Goal: Download file/media

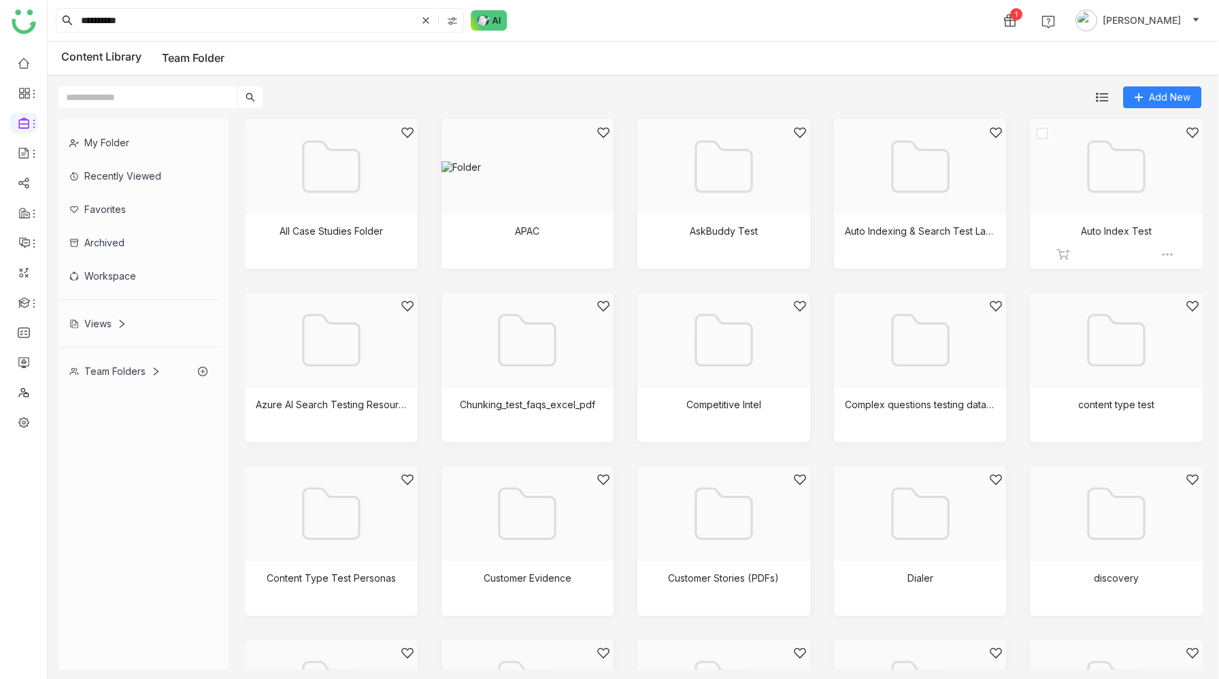
click at [1087, 202] on div at bounding box center [1112, 184] width 150 height 116
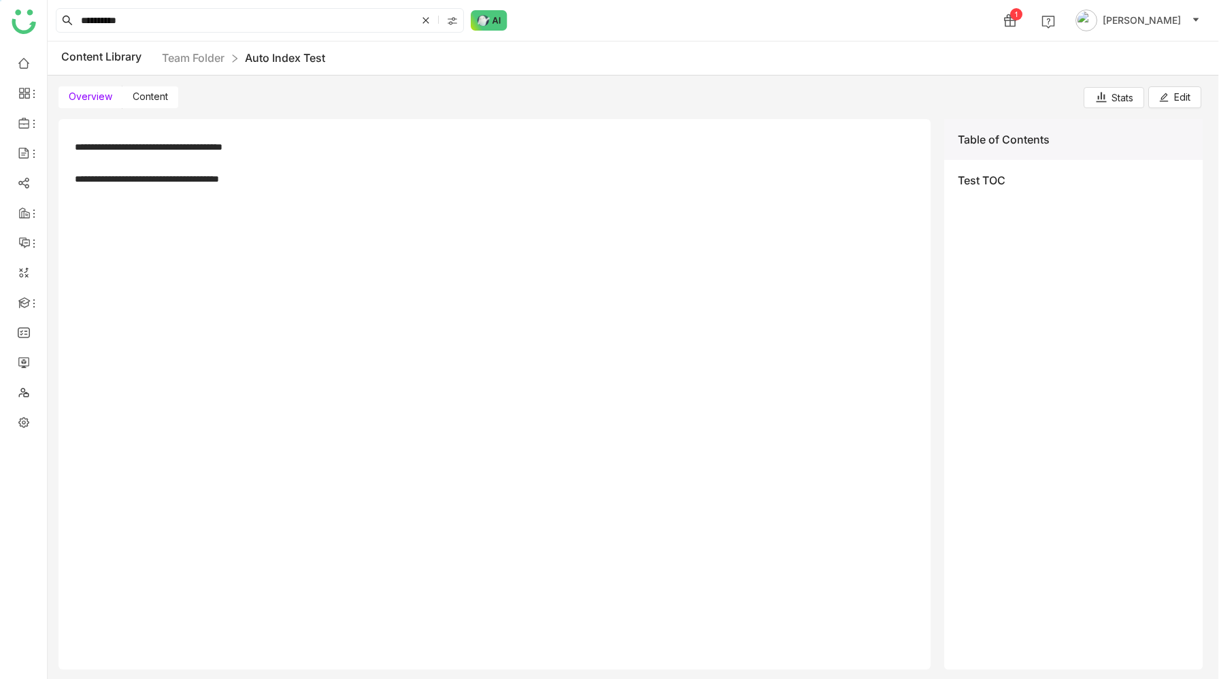
click at [157, 89] on label "Content" at bounding box center [150, 97] width 56 height 22
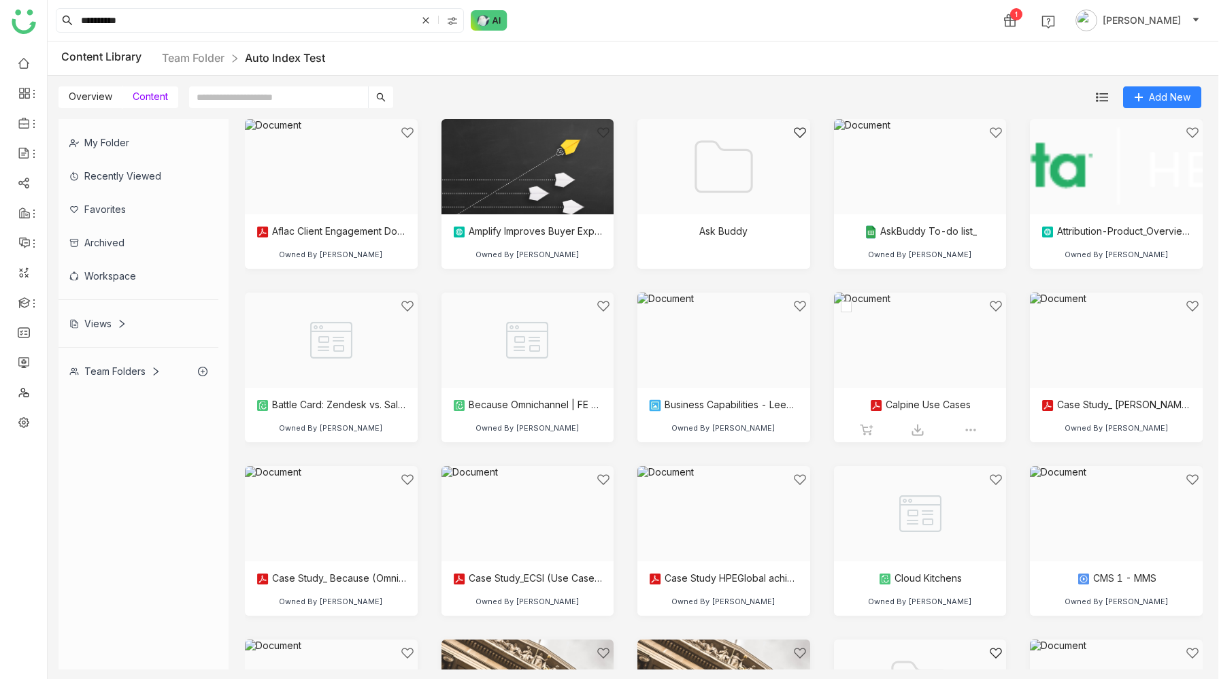
click at [915, 349] on div at bounding box center [916, 357] width 150 height 116
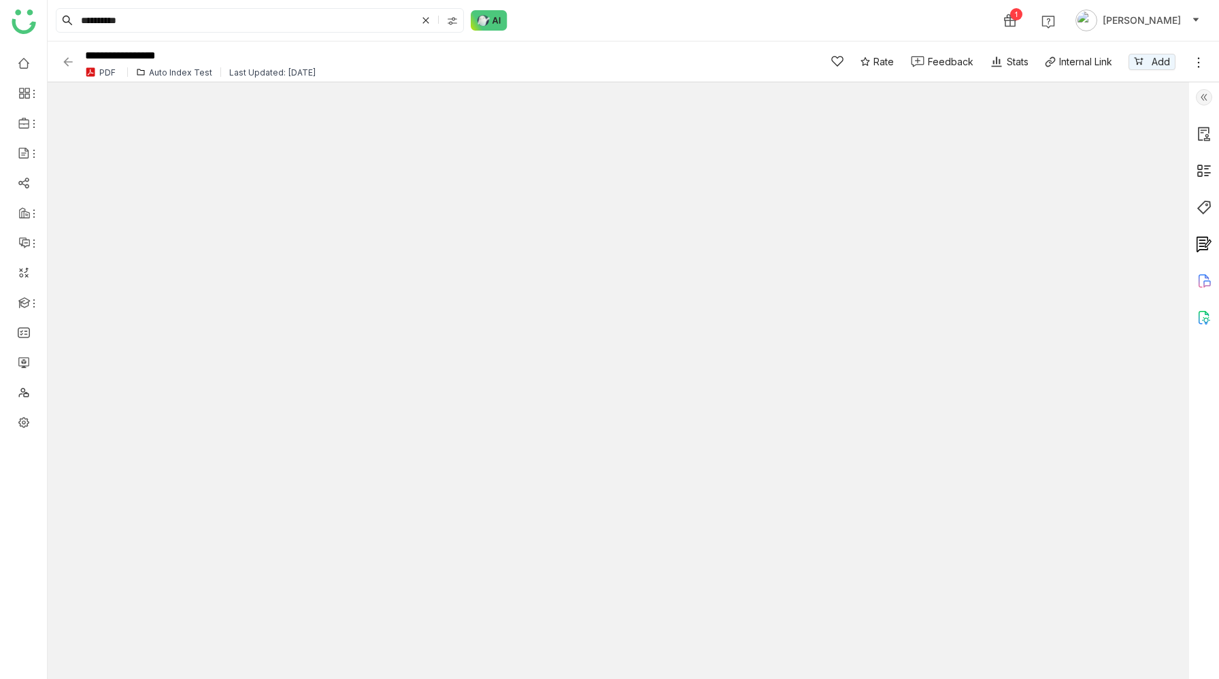
click at [69, 66] on img at bounding box center [68, 62] width 14 height 14
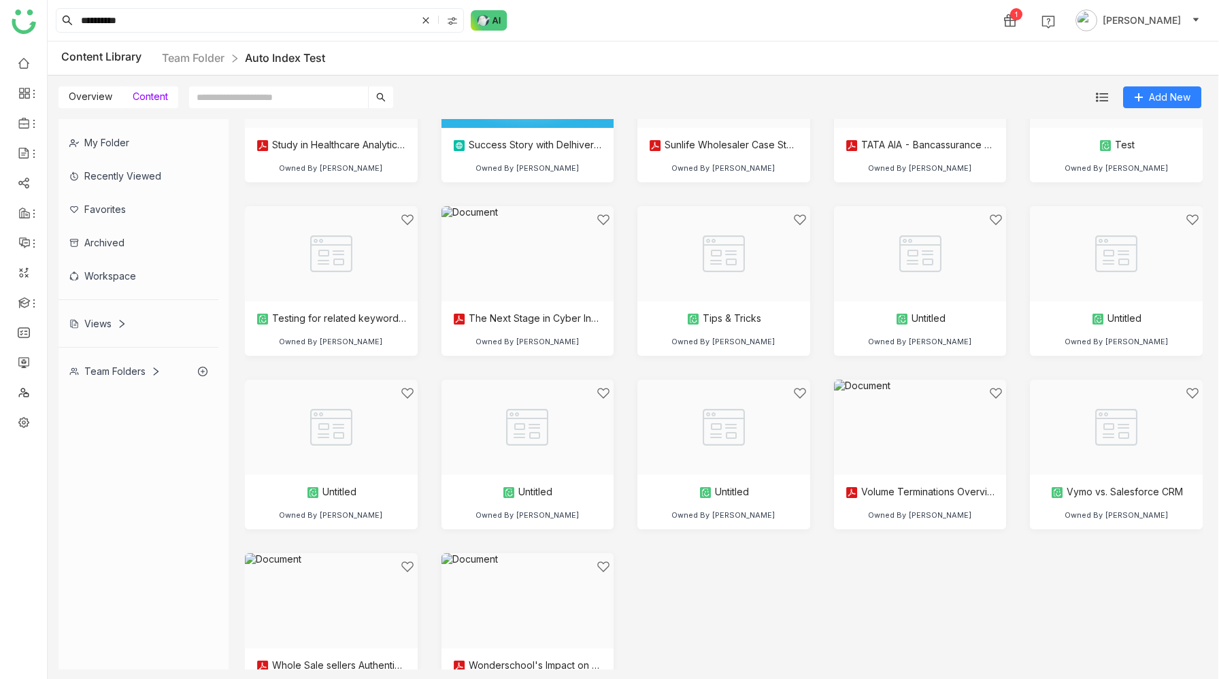
scroll to position [2865, 0]
click at [933, 421] on div at bounding box center [916, 442] width 150 height 116
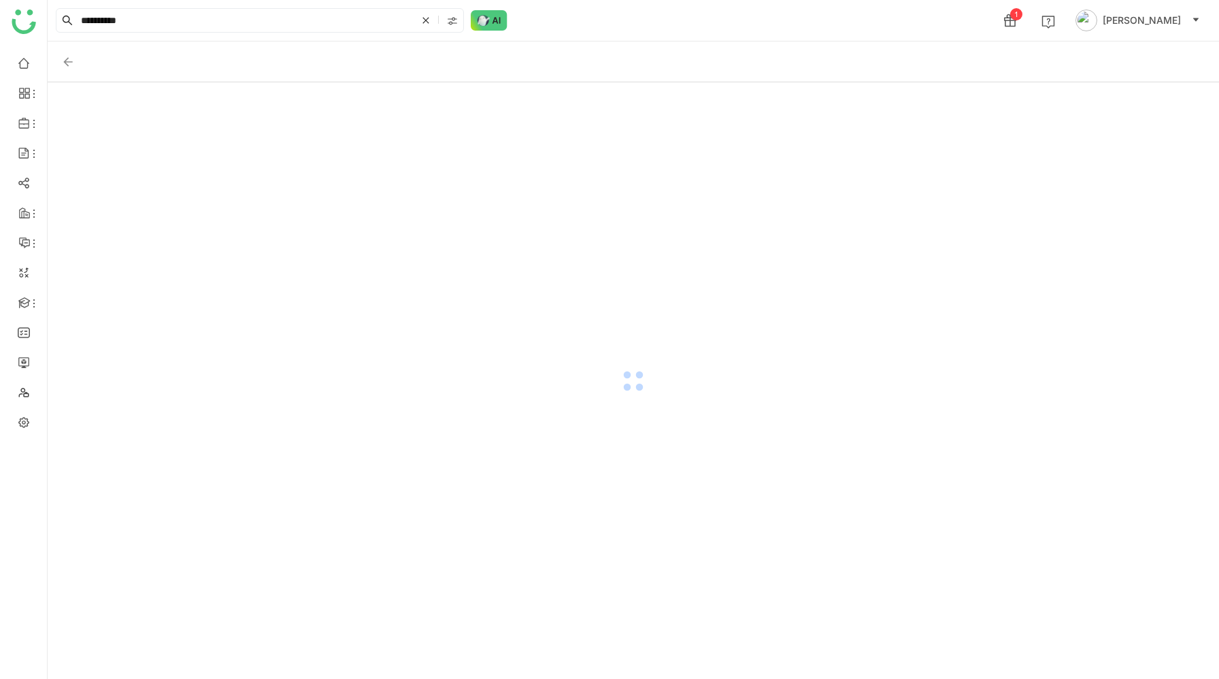
click at [933, 421] on div at bounding box center [634, 380] width 1172 height 597
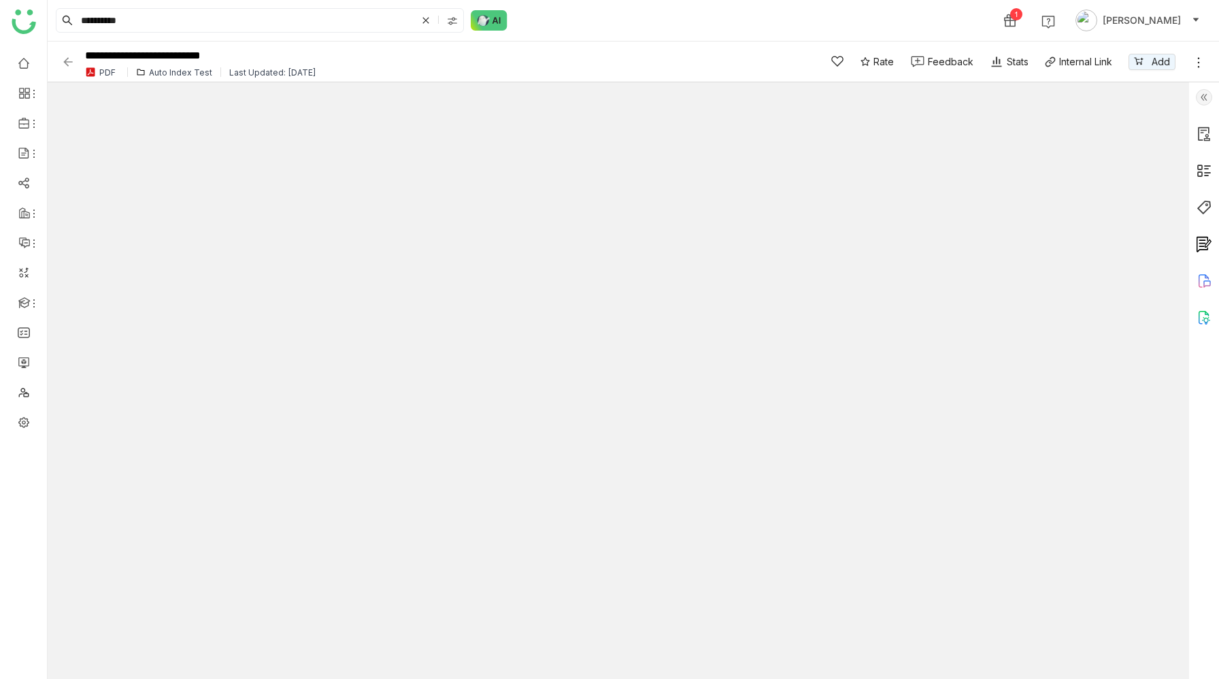
type input "*"
click at [70, 64] on img at bounding box center [68, 62] width 14 height 14
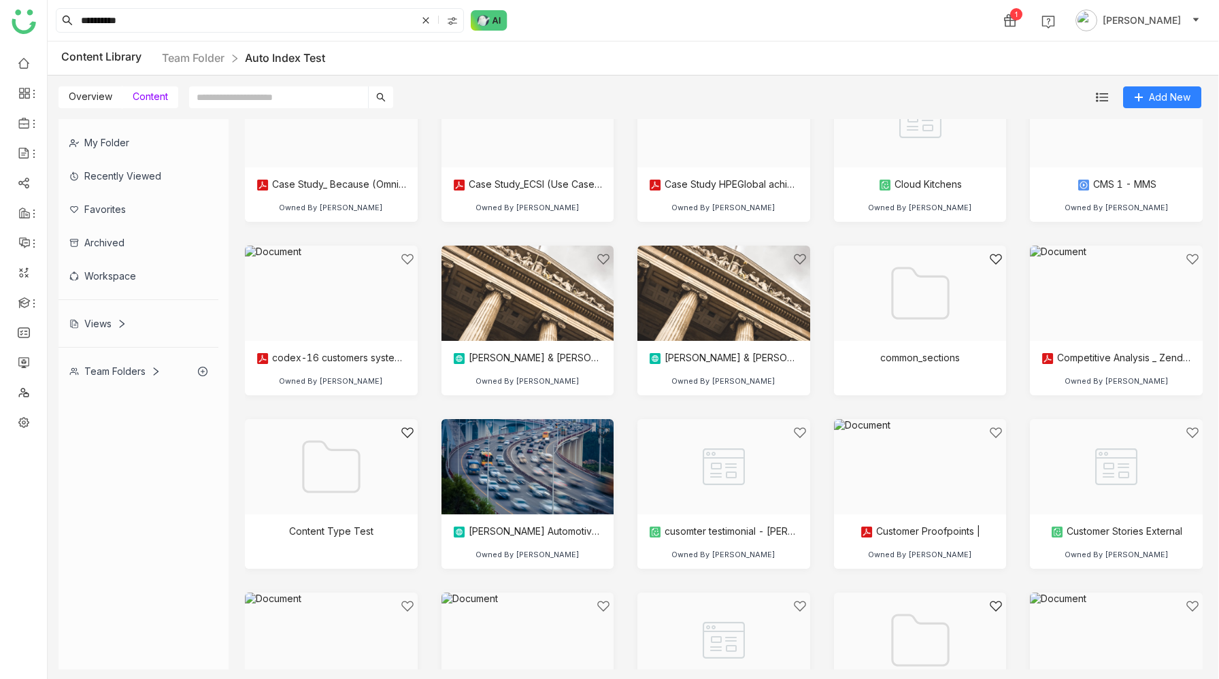
scroll to position [390, 0]
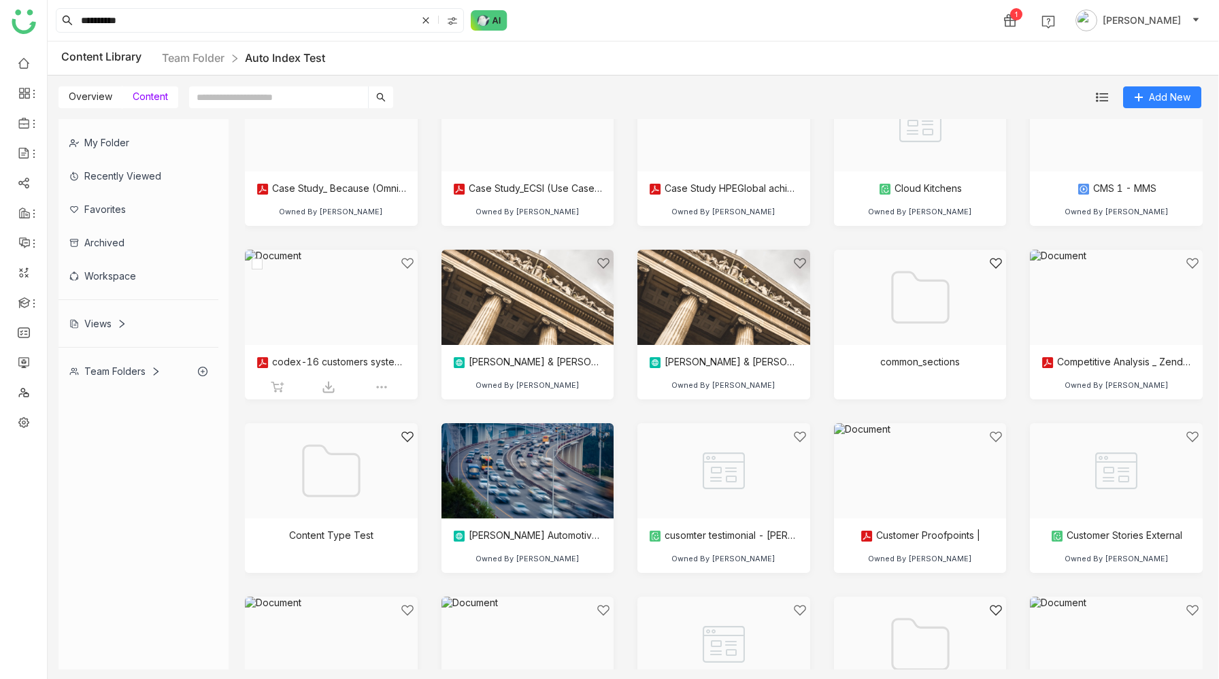
click at [330, 300] on div at bounding box center [327, 315] width 150 height 116
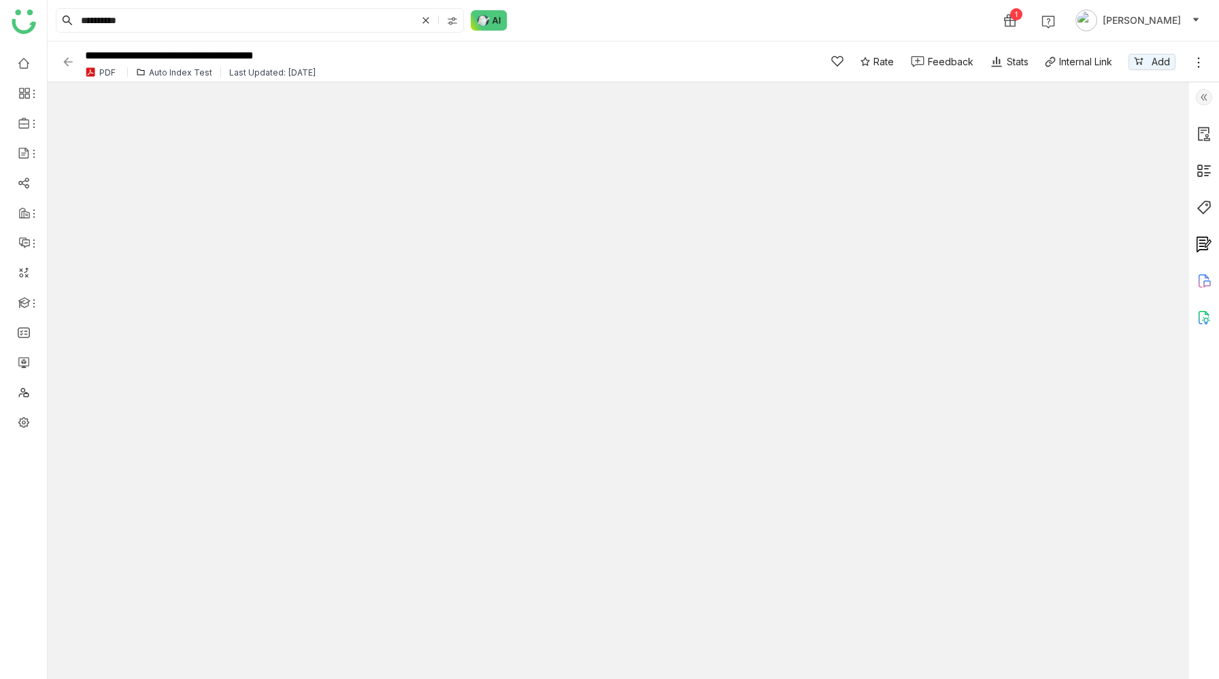
type input "**"
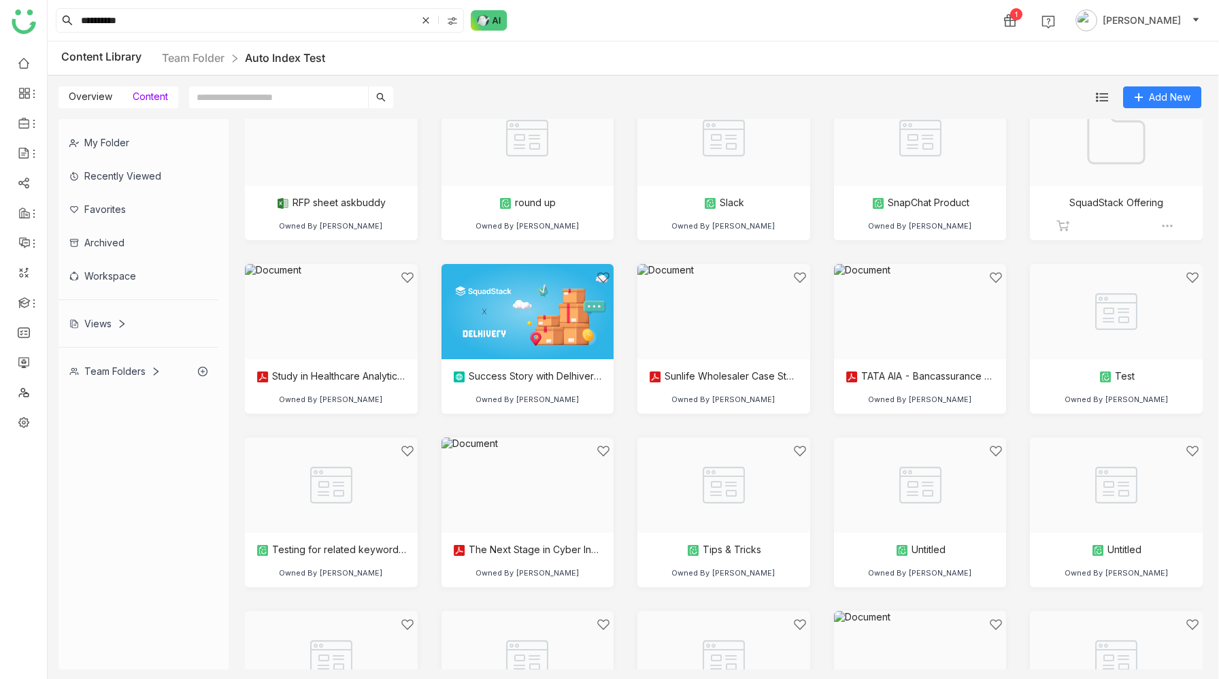
scroll to position [2603, 0]
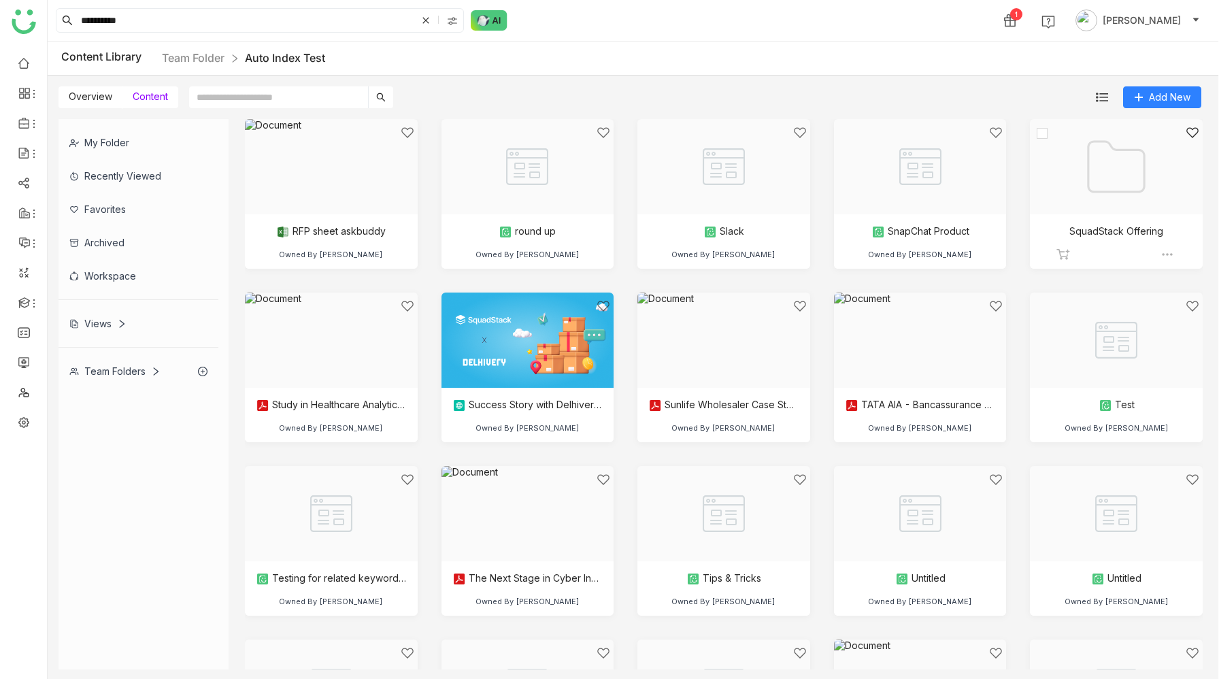
click at [1168, 197] on div at bounding box center [1112, 184] width 150 height 116
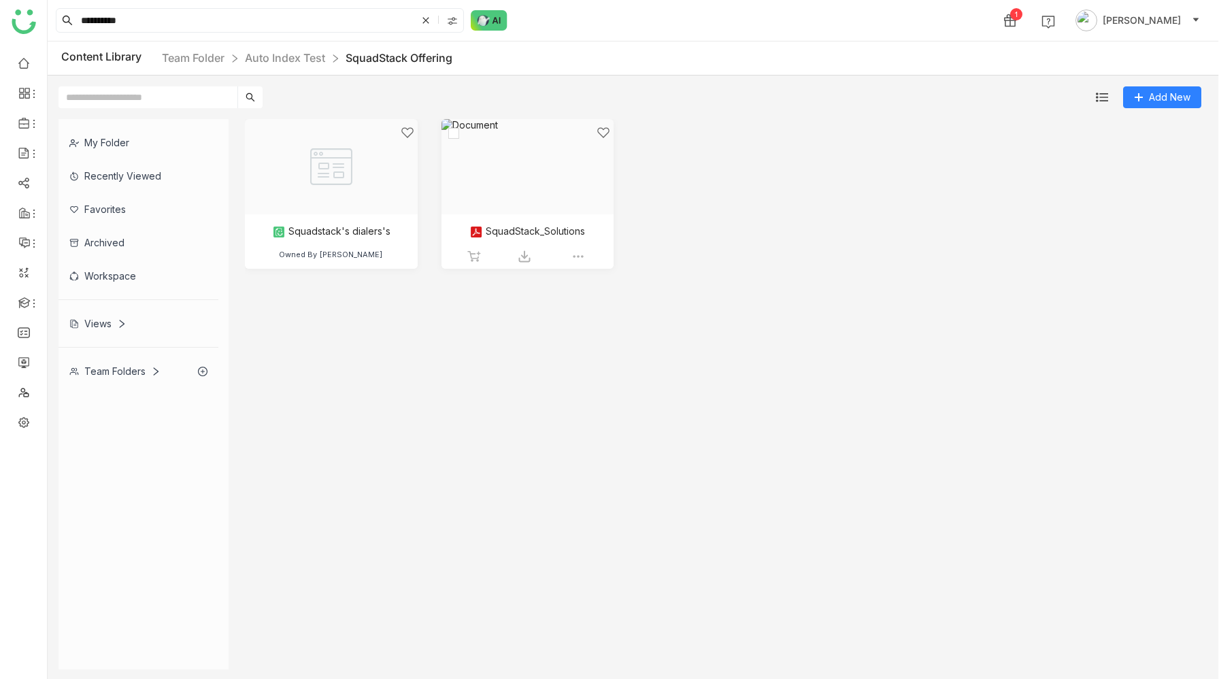
click at [527, 181] on div at bounding box center [523, 184] width 150 height 116
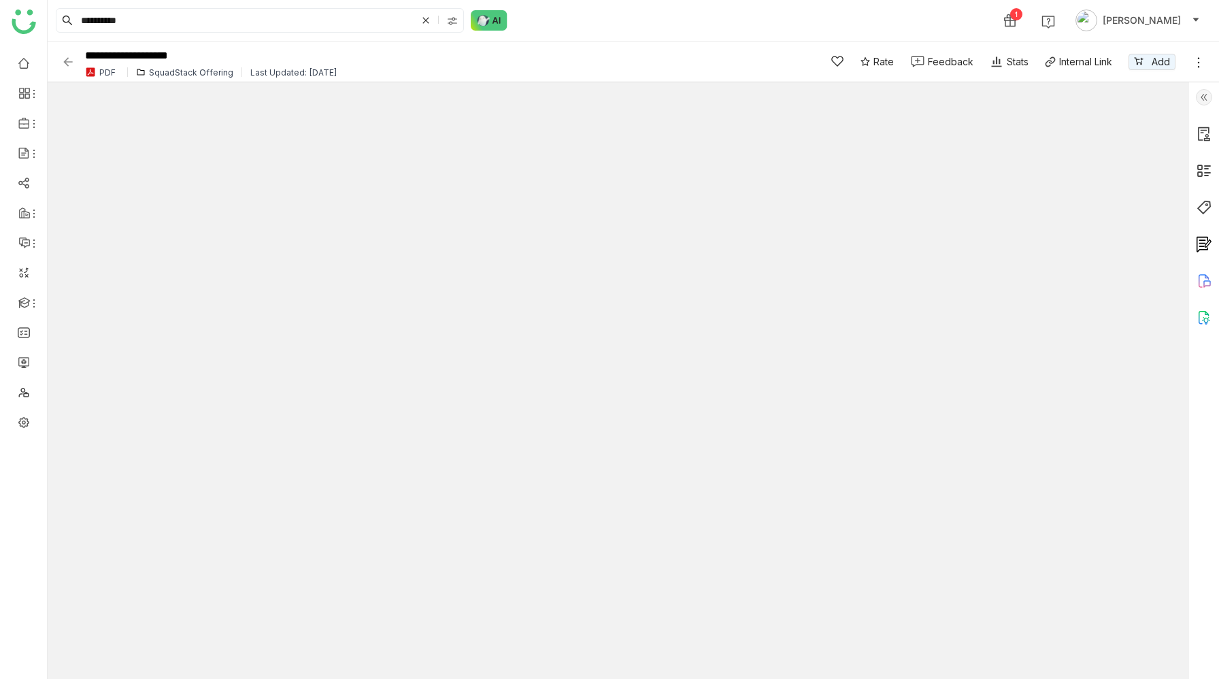
type input "*"
click at [166, 65] on div "**********" at bounding box center [441, 62] width 719 height 32
click at [168, 69] on div "SquadStack Offering" at bounding box center [191, 72] width 84 height 10
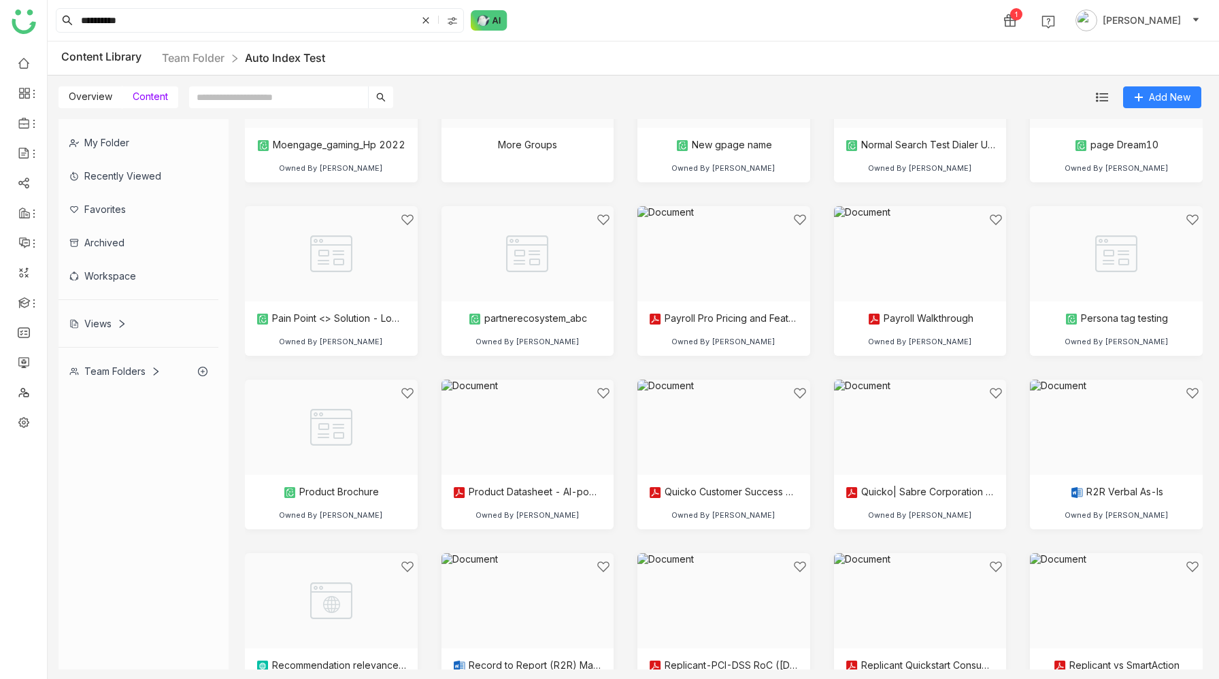
scroll to position [1996, 0]
click at [541, 440] on div at bounding box center [523, 443] width 150 height 116
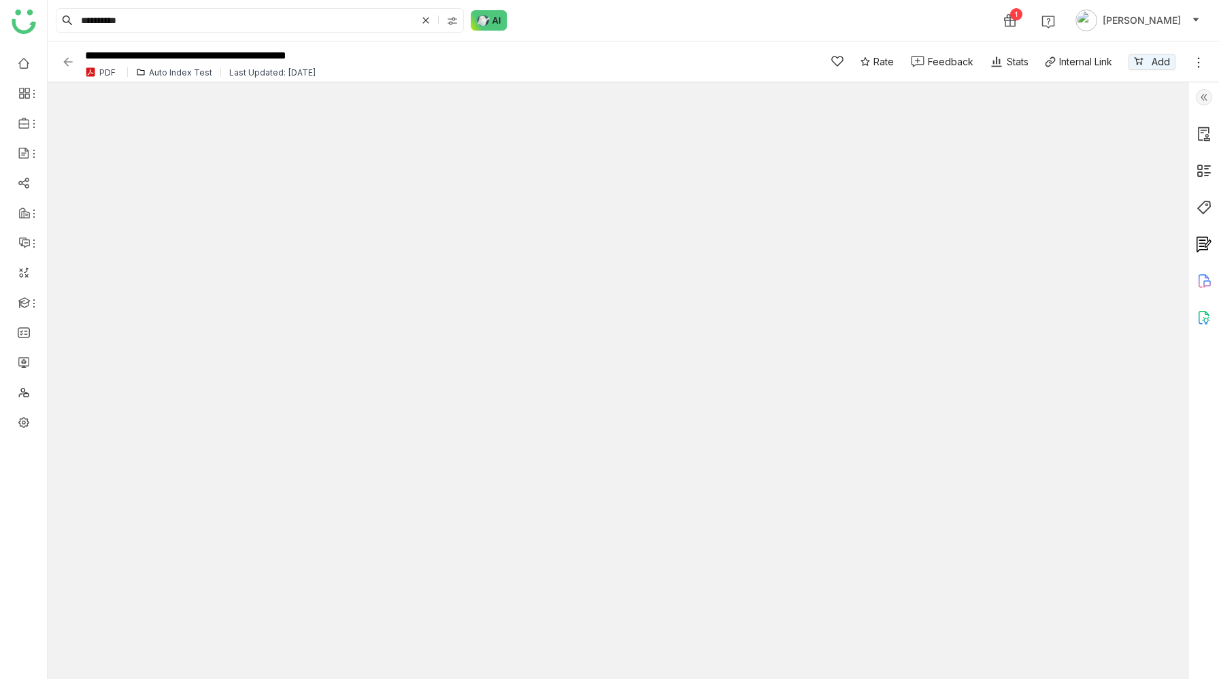
click at [1194, 63] on icon at bounding box center [1199, 63] width 14 height 14
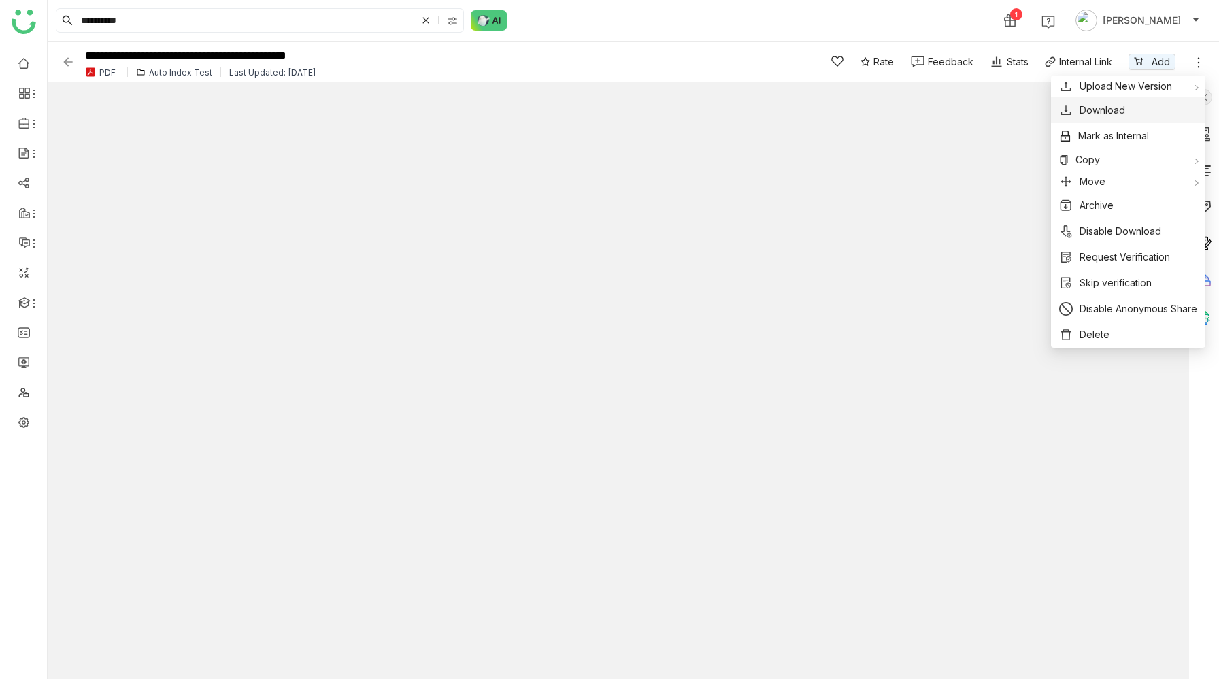
click at [1131, 114] on button "Download" at bounding box center [1128, 110] width 138 height 15
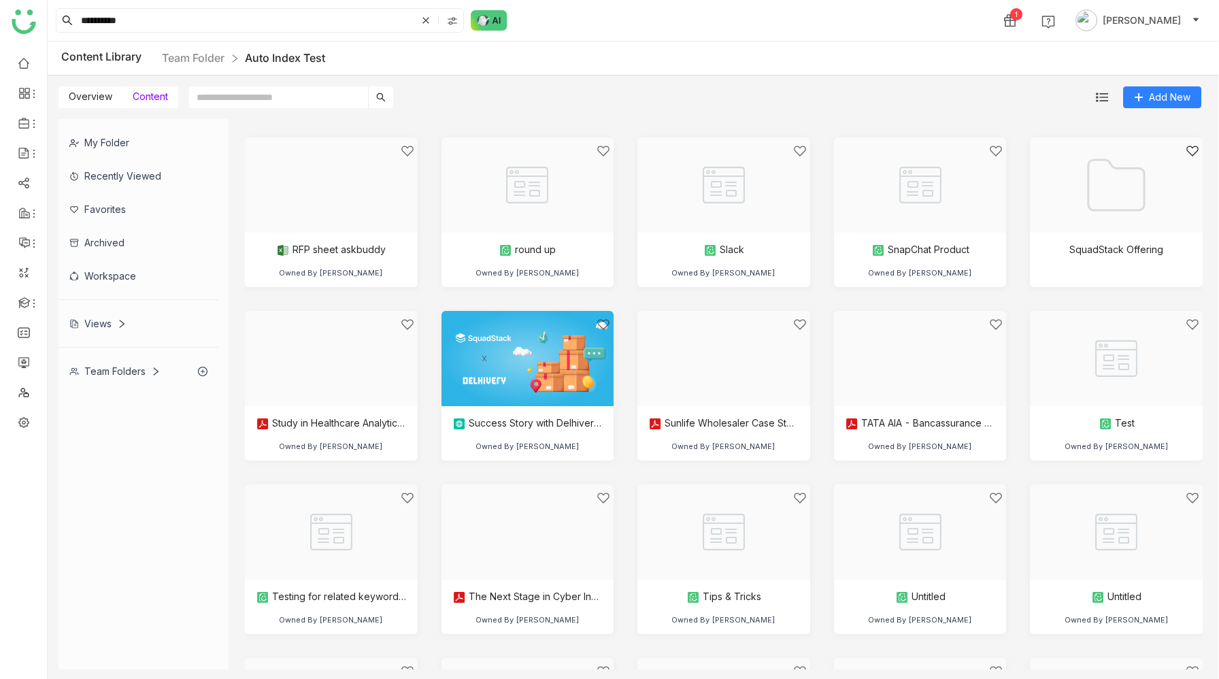
scroll to position [2916, 0]
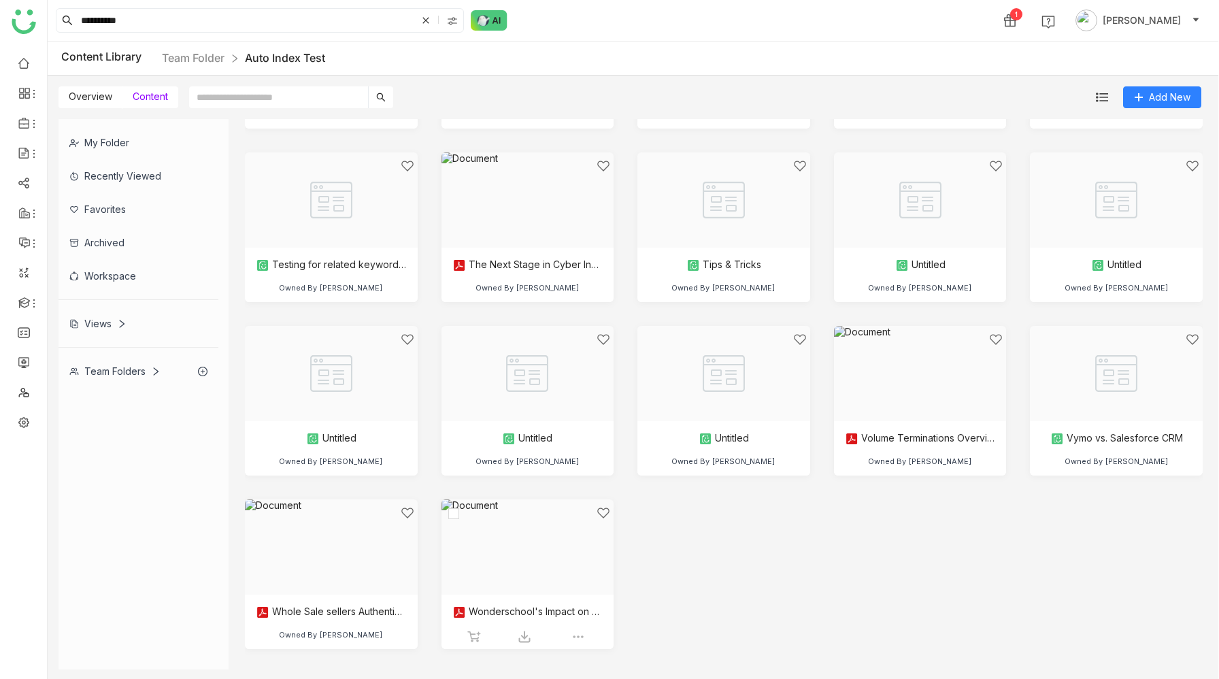
click at [547, 572] on div at bounding box center [523, 564] width 150 height 116
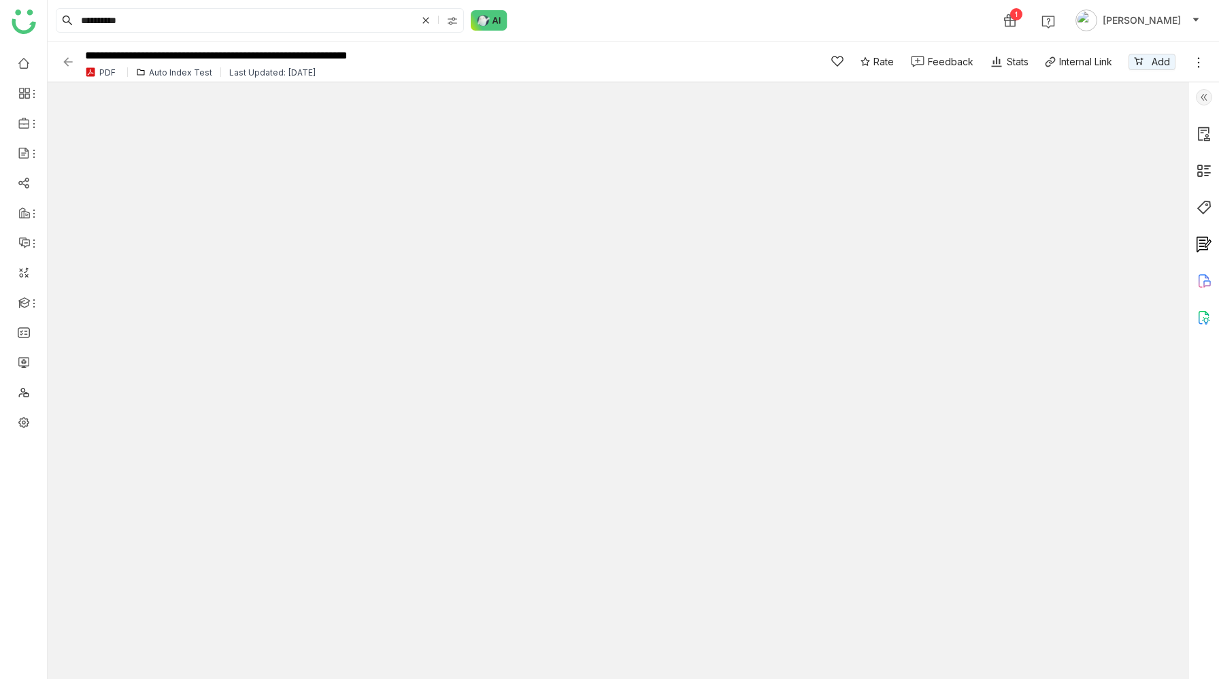
type input "*"
